Goal: Obtain resource: Download file/media

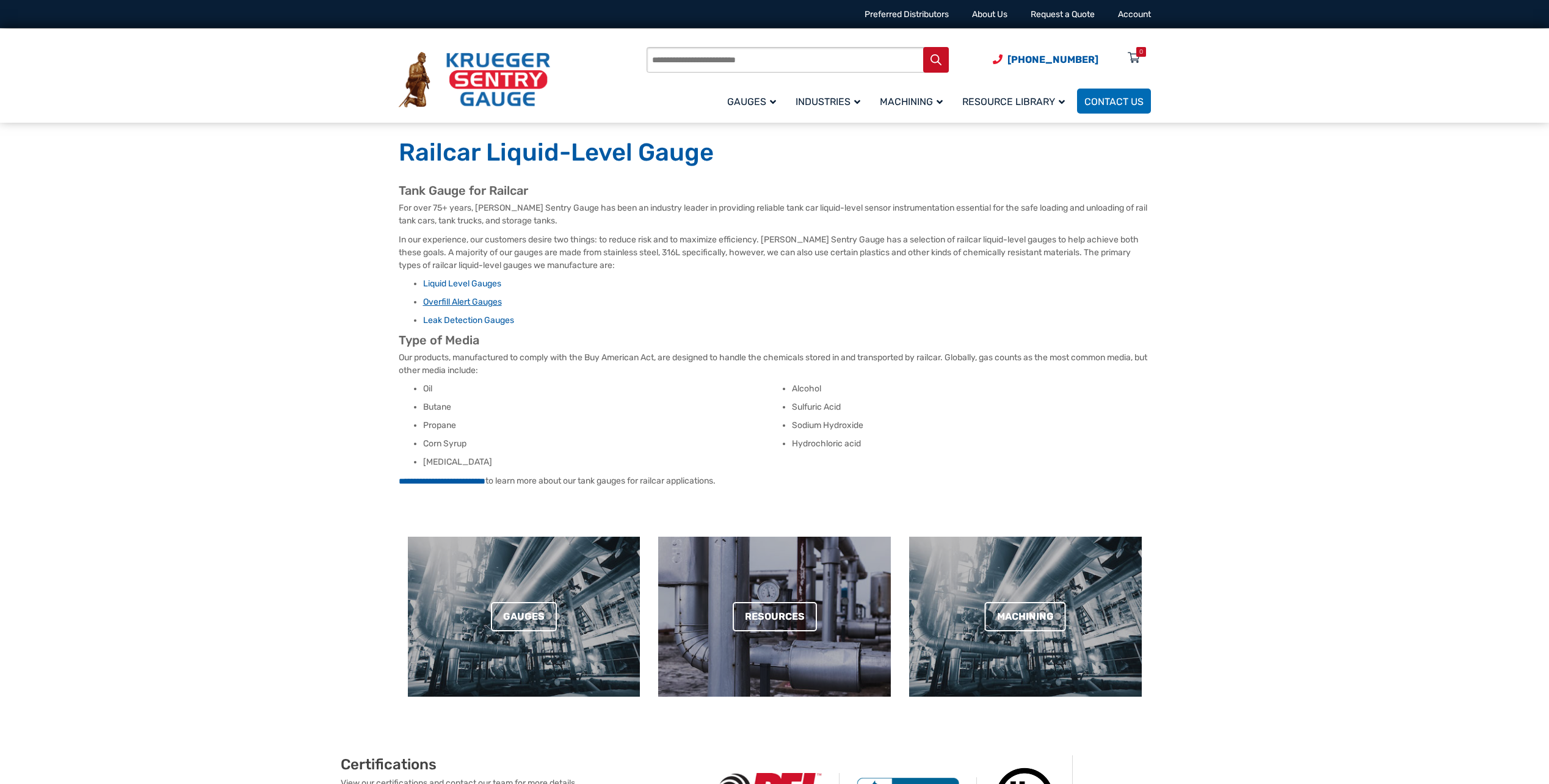
click at [487, 303] on link "Overfill Alert Gauges" at bounding box center [463, 302] width 79 height 10
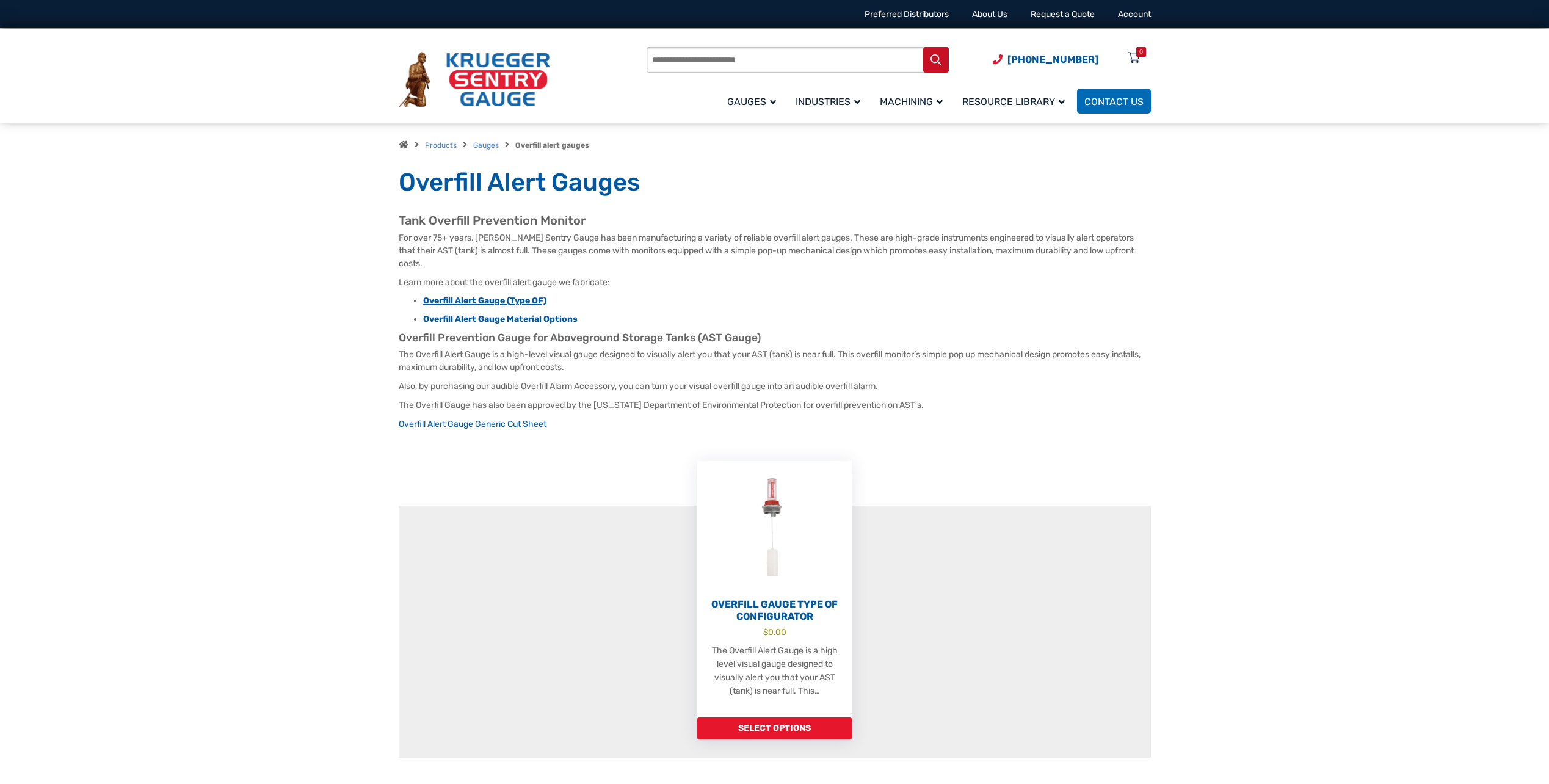
click at [467, 295] on strong "Overfill Alert Gauge (Type OF)" at bounding box center [485, 300] width 123 height 10
click at [485, 419] on link "Overfill Alert Gauge Generic Cut Sheet" at bounding box center [473, 423] width 148 height 10
